Goal: Transaction & Acquisition: Purchase product/service

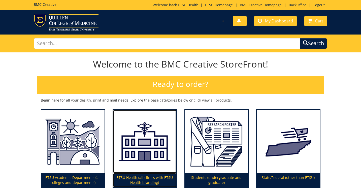
click at [162, 138] on img at bounding box center [144, 141] width 63 height 63
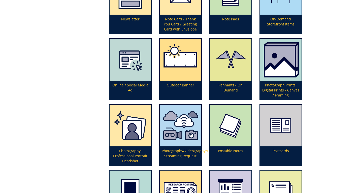
scroll to position [1003, 0]
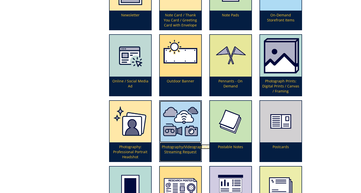
click at [191, 132] on img at bounding box center [181, 122] width 42 height 42
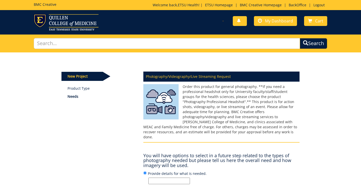
click at [162, 178] on input "Provide details for what is needed." at bounding box center [169, 181] width 42 height 7
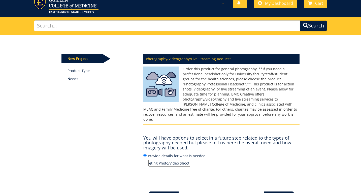
scroll to position [70, 0]
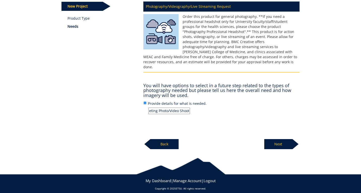
type input "ETSU Health New Provider [PERSON_NAME] Marketing Photo/Video Shoot"
click at [273, 139] on p "Next" at bounding box center [278, 144] width 28 height 10
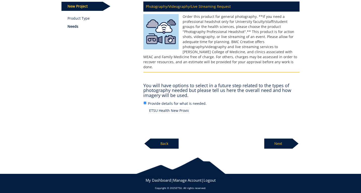
scroll to position [70, 0]
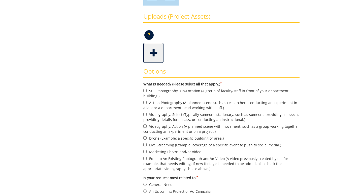
scroll to position [117, 0]
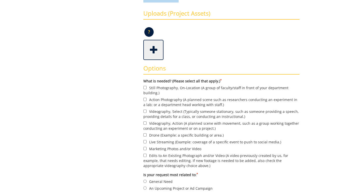
click at [166, 87] on label "Still Photography, On-Location (A group of faculty/staff in front of your depar…" at bounding box center [221, 90] width 156 height 11
click at [147, 87] on input "Still Photography, On-Location (A group of faculty/staff in front of your depar…" at bounding box center [144, 87] width 3 height 3
checkbox input "true"
click at [159, 110] on label "Videography, Select (Typically someone stationary, such as someone providing a …" at bounding box center [221, 114] width 156 height 11
click at [147, 110] on input "Videography, Select (Typically someone stationary, such as someone providing a …" at bounding box center [144, 111] width 3 height 3
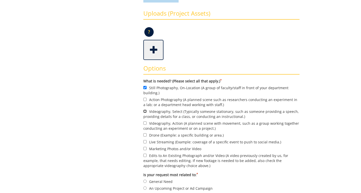
checkbox input "true"
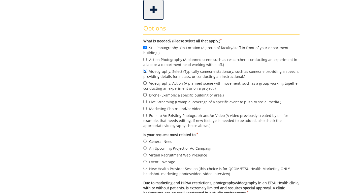
scroll to position [162, 0]
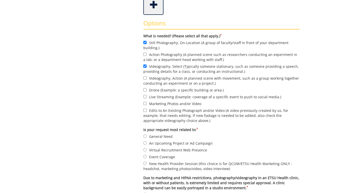
click at [165, 104] on label "Marketing Photos and/or Video" at bounding box center [221, 104] width 156 height 6
click at [147, 104] on input "Marketing Photos and/or Video" at bounding box center [144, 103] width 3 height 3
checkbox input "true"
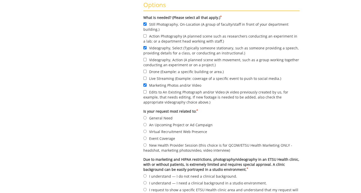
click at [160, 147] on label "New Health Provider Session (this choice is for QCOM/ETSU Health Marketing ONLY…" at bounding box center [221, 147] width 156 height 11
click at [147, 147] on input "New Health Provider Session (this choice is for QCOM/ETSU Health Marketing ONLY…" at bounding box center [144, 144] width 3 height 3
radio input "true"
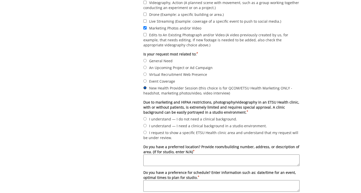
scroll to position [249, 0]
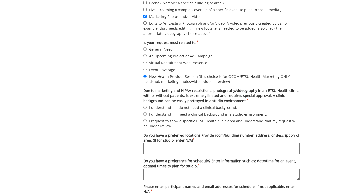
click at [162, 117] on form "What is needed? (Please select all that apply.) * Still Photography, On-Locatio…" at bounding box center [221, 75] width 156 height 259
click at [161, 114] on label "I understand — I need a clinical background in a studio environment." at bounding box center [221, 114] width 156 height 6
click at [147, 114] on input "I understand — I need a clinical background in a studio environment." at bounding box center [144, 113] width 3 height 3
radio input "true"
click at [160, 149] on textarea "Do you have a preferred location? Provide room/building number, address, or des…" at bounding box center [221, 149] width 156 height 12
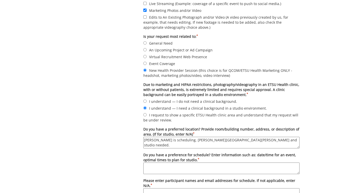
scroll to position [252, 0]
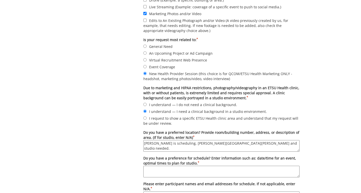
drag, startPoint x: 181, startPoint y: 145, endPoint x: 122, endPoint y: 141, distance: 58.8
click at [122, 141] on div "Some kind of message here. New Project Product Type Needs Order Photography/Vid…" at bounding box center [181, 22] width 246 height 444
type textarea "[PERSON_NAME] is scheduling. [PERSON_NAME][GEOGRAPHIC_DATA][PERSON_NAME] and st…"
click at [187, 171] on textarea "Do you have a preference for schedule? Enter information such as: date/time for…" at bounding box center [221, 172] width 156 height 12
paste textarea "[PERSON_NAME] is scheduling."
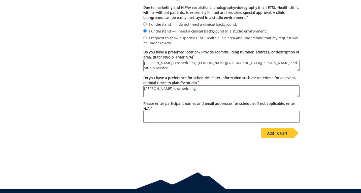
scroll to position [352, 0]
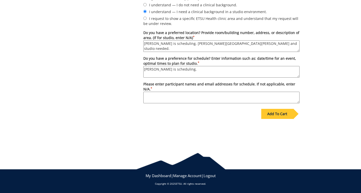
type textarea "[PERSON_NAME] is scheduling."
click at [153, 94] on textarea "Please enter participant names and email addresses for schedule. If not applica…" at bounding box center [221, 98] width 156 height 12
paste textarea "[PERSON_NAME] is scheduling."
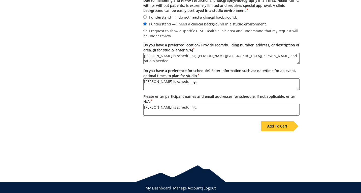
scroll to position [339, 0]
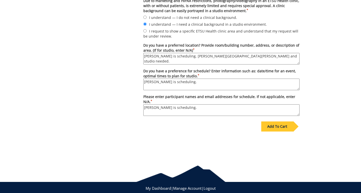
type textarea "[PERSON_NAME] is scheduling."
click at [283, 127] on div "Add To Cart" at bounding box center [277, 126] width 32 height 10
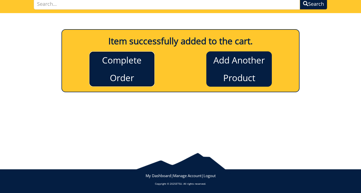
click at [128, 60] on link "Complete Order" at bounding box center [121, 68] width 65 height 35
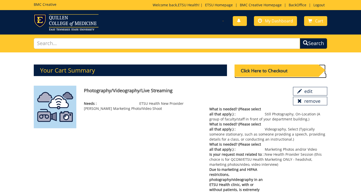
click at [280, 72] on div "Click Here to Checkout" at bounding box center [277, 70] width 84 height 12
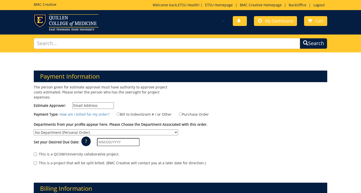
click at [94, 102] on input "Estimate Approver:" at bounding box center [93, 105] width 42 height 7
click at [95, 102] on input "[EMAIL_ADDRESS][DOMAIN_NAME]" at bounding box center [93, 105] width 42 height 7
drag, startPoint x: 103, startPoint y: 100, endPoint x: 22, endPoint y: 99, distance: 80.9
type input "n/a"
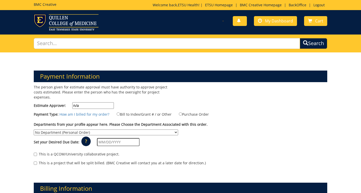
click at [156, 111] on label "Bill to Index/Grant # / or Other" at bounding box center [140, 114] width 61 height 6
click at [120, 112] on input "Bill to Index/Grant # / or Other" at bounding box center [118, 113] width 3 height 3
radio input "true"
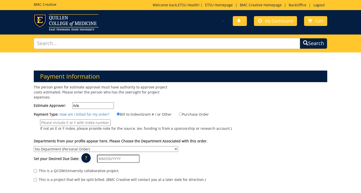
click at [89, 119] on input "If not an E or F index, please provide note for the source. (ex. funding is fro…" at bounding box center [75, 122] width 71 height 7
type input "n/a"
click at [87, 146] on select "No Department (Personal Order) Academic Affairs COM Anatomy and Cell Biology Bi…" at bounding box center [106, 149] width 144 height 6
select select "244"
click at [34, 146] on select "No Department (Personal Order) Academic Affairs COM Anatomy and Cell Biology Bi…" at bounding box center [106, 149] width 144 height 6
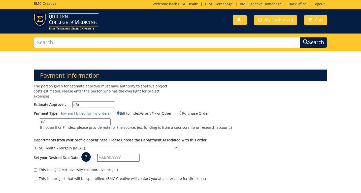
click at [208, 167] on div "This is a QCOM/University collaborative project." at bounding box center [180, 171] width 293 height 8
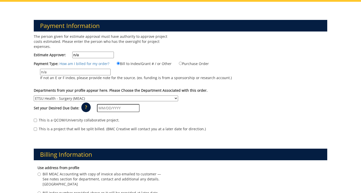
scroll to position [58, 0]
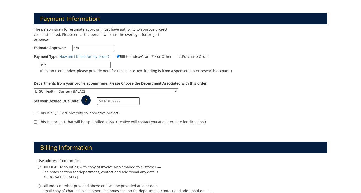
click at [117, 94] on div "Set your Desired Due Date: ? × How long will my project take to finish? : Pleas…" at bounding box center [180, 101] width 301 height 14
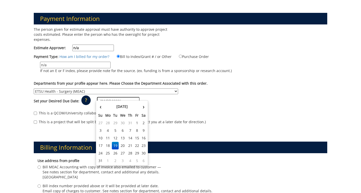
click at [115, 100] on input "text" at bounding box center [118, 101] width 43 height 8
click at [144, 106] on th "›" at bounding box center [143, 107] width 7 height 10
click at [138, 122] on td "5" at bounding box center [137, 123] width 7 height 8
type input "[DATE]"
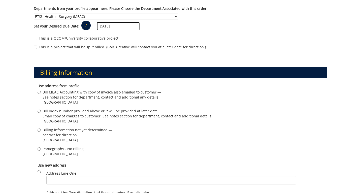
scroll to position [192, 0]
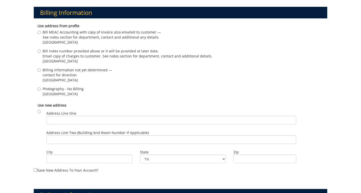
click at [59, 86] on span "Photography - No Billing" at bounding box center [63, 88] width 41 height 5
click at [41, 87] on input "Photography - No Billing Johnson City , TN 37614" at bounding box center [39, 88] width 3 height 3
radio input "true"
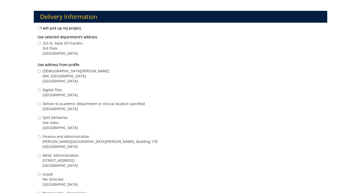
scroll to position [464, 0]
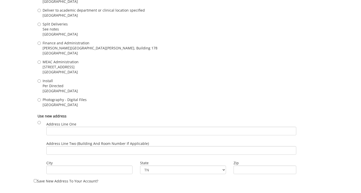
click at [60, 88] on span "Johnson City , TN 37614" at bounding box center [60, 90] width 35 height 5
click at [41, 83] on input "Install Per Directed Johnson City , TN 37614" at bounding box center [39, 80] width 3 height 3
radio input "true"
click at [54, 103] on div "Photography - Digital Files Johnson City , TN 37614" at bounding box center [181, 102] width 286 height 11
click at [54, 97] on span "Photography - Digital Files" at bounding box center [65, 99] width 44 height 5
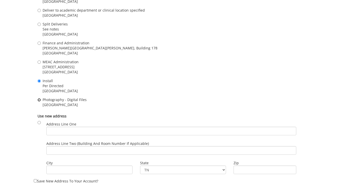
click at [41, 98] on input "Photography - Digital Files Johnson City , TN 37614" at bounding box center [39, 99] width 3 height 3
radio input "true"
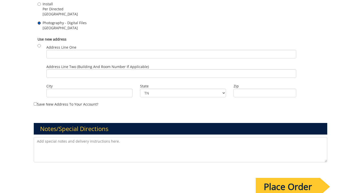
scroll to position [543, 0]
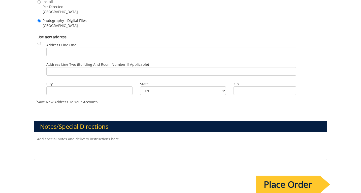
click at [64, 140] on textarea at bounding box center [180, 147] width 293 height 25
paste textarea "ETSU Health New Provider Marketing Photo/Video Shoot"
click at [61, 136] on textarea "ETSU Health New Provider Marketing Photo/Video Shoot - Dr. Alexis Bowder, Pedia…" at bounding box center [180, 147] width 293 height 25
click at [68, 135] on textarea "ETSU Health new Provider Marketing Photo/Video Shoot - Dr. Alexis Bowder, Pedia…" at bounding box center [180, 147] width 293 height 25
click at [84, 135] on textarea "ETSU Health new provider Marketing Photo/Video Shoot - Dr. Alexis Bowder, Pedia…" at bounding box center [180, 147] width 293 height 25
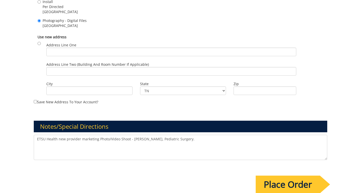
click at [100, 135] on textarea "ETSU Health new provider marketing Photo/Video Shoot - Dr. Alexis Bowder, Pedia…" at bounding box center [180, 147] width 293 height 25
click at [111, 135] on textarea "ETSU Health new provider marketing photo/Video Shoot - Dr. Alexis Bowder, Pedia…" at bounding box center [180, 147] width 293 height 25
click at [122, 135] on textarea "ETSU Health new provider marketing photo/video Shoot - Dr. Alexis Bowder, Pedia…" at bounding box center [180, 147] width 293 height 25
type textarea "ETSU Health new provider marketing photo/video shoot - Dr. Alexis Bowder, Pedia…"
click at [286, 176] on input "Place Order" at bounding box center [288, 185] width 64 height 18
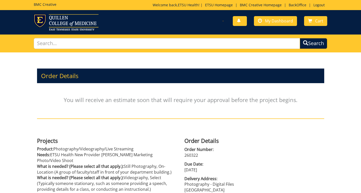
click at [194, 156] on p "260322" at bounding box center [254, 155] width 140 height 6
copy p "260322"
